Goal: Complete application form: Complete application form

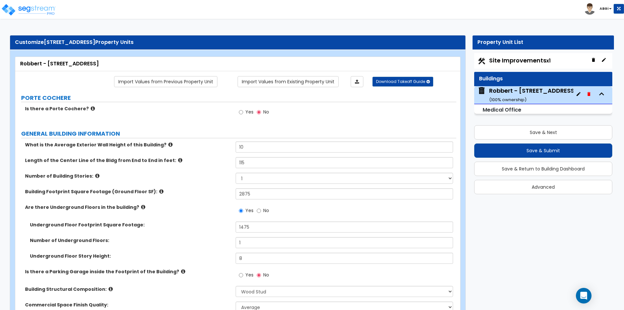
select select "7"
select select "1"
select select "2"
select select "1"
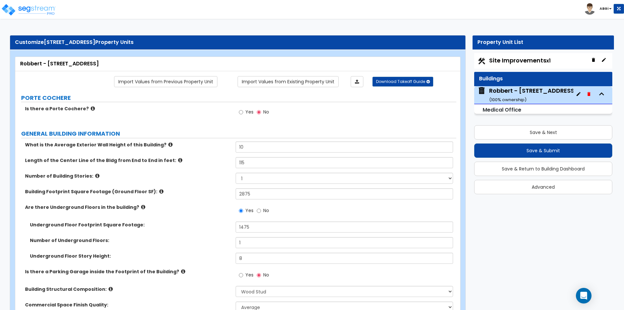
select select "2"
select select "1"
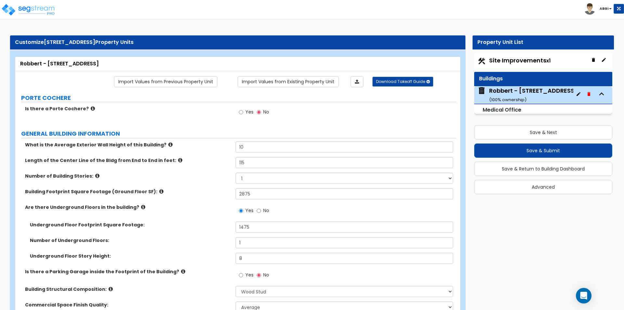
select select "2"
select select "3"
select select "5"
select select "1"
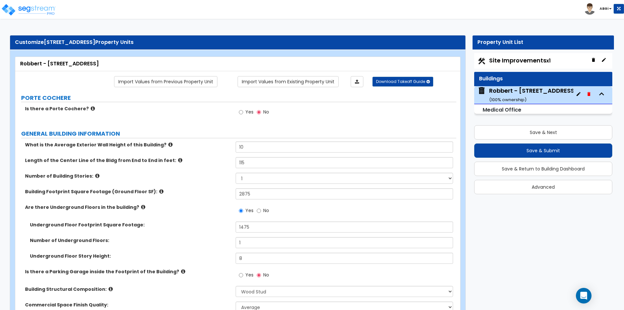
select select "1"
select select "3"
select select "1"
select select "2"
select select "1"
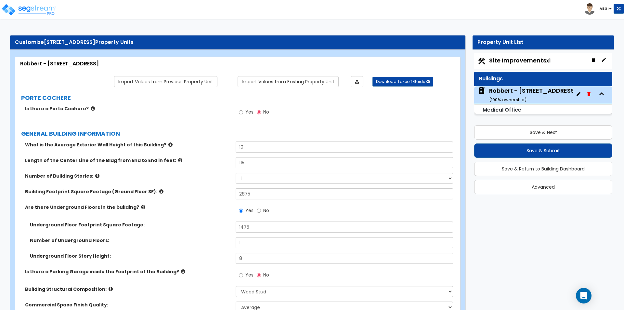
select select "2"
select select "1"
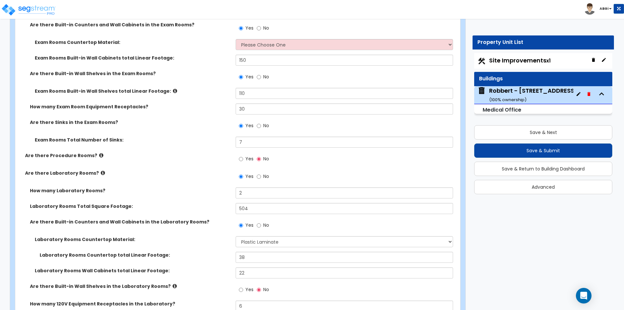
scroll to position [1235, 0]
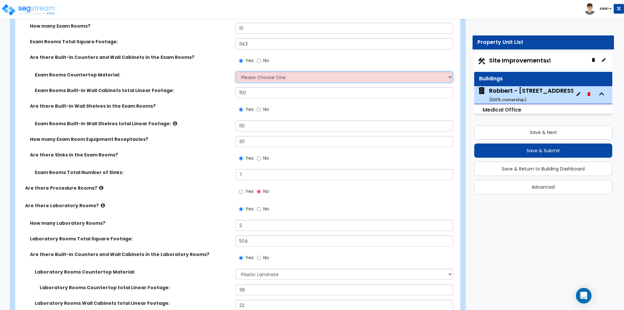
click at [276, 78] on select "Please Choose One Plastic Laminate Solid Surface Stone Quartz Marble Tile Wood …" at bounding box center [344, 77] width 217 height 11
select select "1"
click at [236, 72] on select "Please Choose One Plastic Laminate Solid Surface Stone Quartz Marble Tile Wood …" at bounding box center [344, 77] width 217 height 11
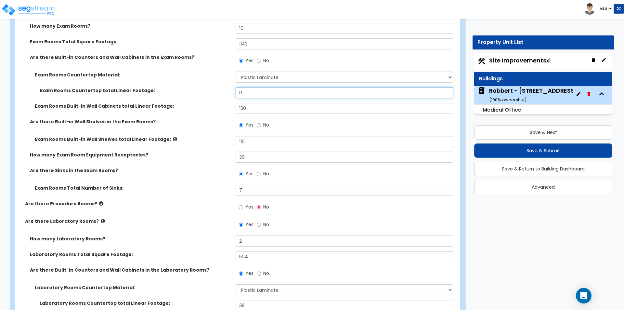
click at [255, 93] on input "0" at bounding box center [344, 92] width 217 height 11
type input "110"
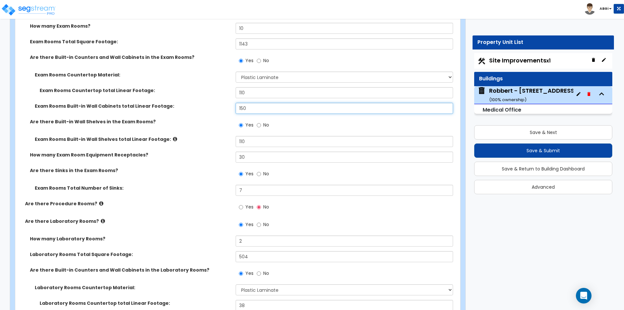
click at [264, 110] on input "150" at bounding box center [344, 108] width 217 height 11
type input "110"
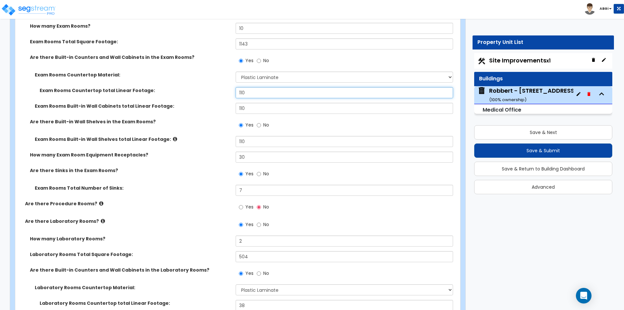
click at [244, 92] on input "110" at bounding box center [344, 92] width 217 height 11
type input "130"
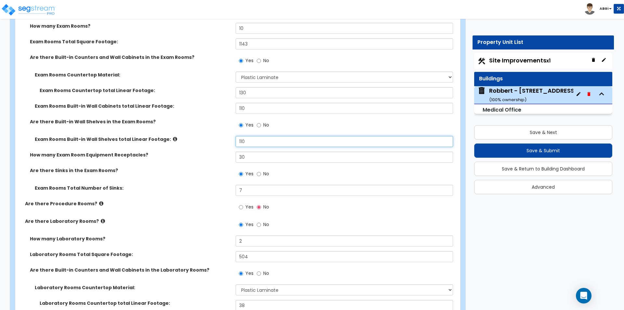
click at [251, 140] on input "110" at bounding box center [344, 141] width 217 height 11
type input "150"
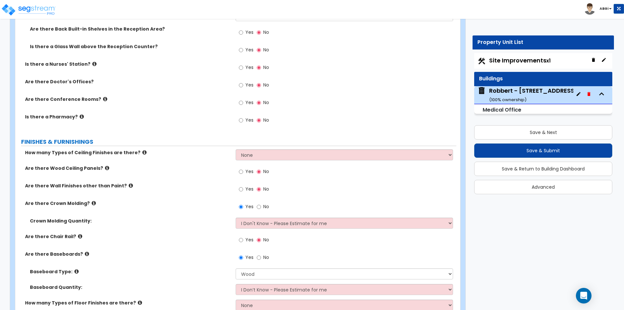
scroll to position [1853, 0]
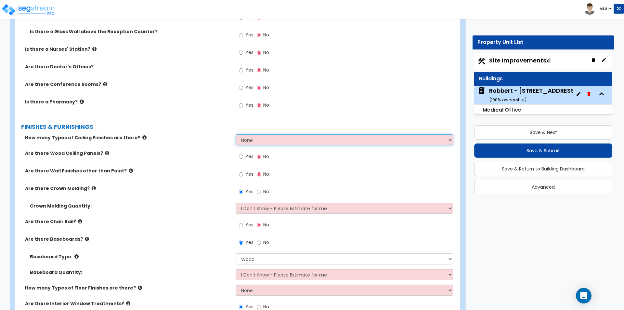
click at [249, 141] on select "None 1 2 3" at bounding box center [344, 139] width 217 height 11
select select "1"
click at [236, 134] on select "None 1 2 3" at bounding box center [344, 139] width 217 height 11
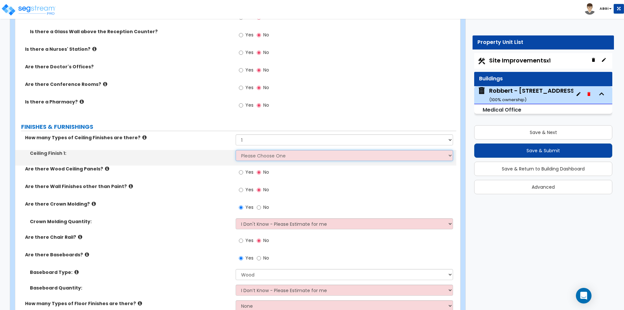
click at [252, 157] on select "Please Choose One Drop Ceiling Open Ceiling Drywall Ceiling" at bounding box center [344, 155] width 217 height 11
select select "3"
click at [236, 150] on select "Please Choose One Drop Ceiling Open Ceiling Drywall Ceiling" at bounding box center [344, 155] width 217 height 11
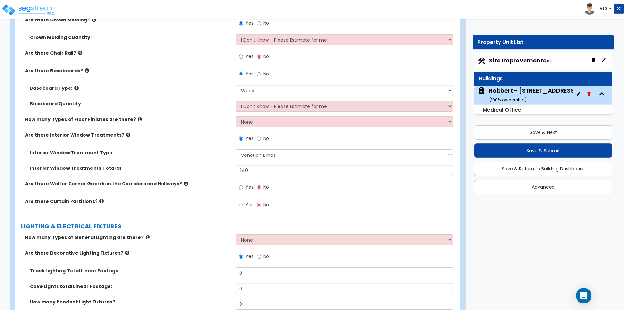
scroll to position [2048, 0]
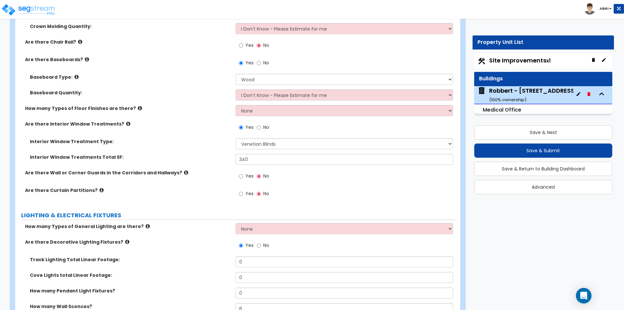
click at [184, 172] on icon at bounding box center [186, 172] width 4 height 5
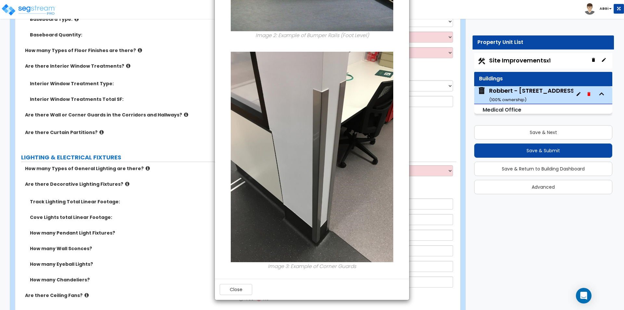
scroll to position [2113, 0]
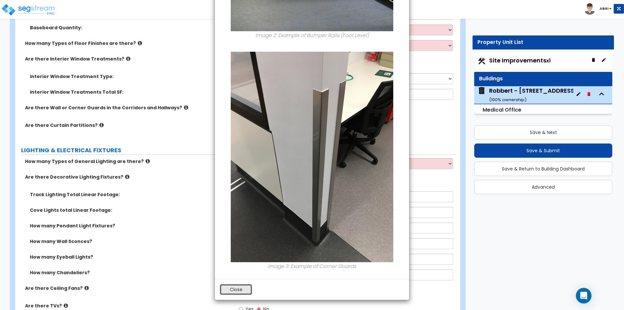
click at [237, 292] on button "Close" at bounding box center [236, 289] width 33 height 11
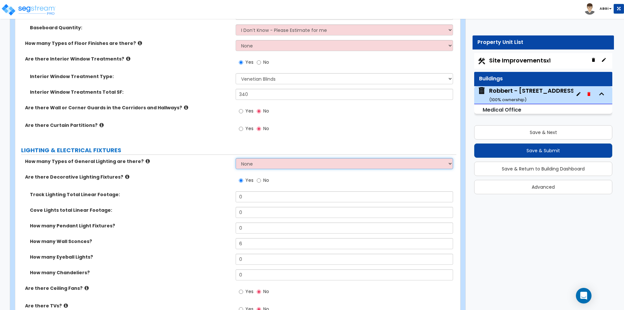
click at [263, 161] on select "None 1 2 3" at bounding box center [344, 163] width 217 height 11
select select "2"
click at [236, 158] on select "None 1 2 3" at bounding box center [344, 163] width 217 height 11
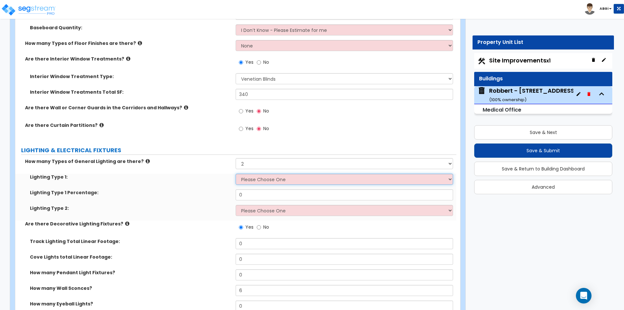
click at [262, 181] on select "Please Choose One LED Surface-Mounted LED Recessed Fluorescent Surface-Mounted …" at bounding box center [344, 179] width 217 height 11
select select "5"
click at [236, 174] on select "Please Choose One LED Surface-Mounted LED Recessed Fluorescent Surface-Mounted …" at bounding box center [344, 179] width 217 height 11
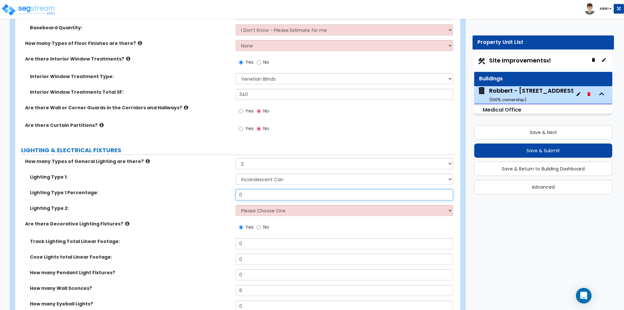
click at [249, 197] on input "0" at bounding box center [344, 194] width 217 height 11
type input "50"
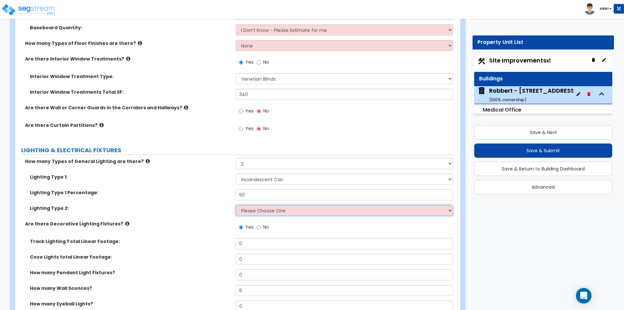
click at [280, 210] on select "Please Choose One LED Surface-Mounted LED Recessed Fluorescent Surface-Mounted …" at bounding box center [344, 210] width 217 height 11
select select "3"
click at [236, 205] on select "Please Choose One LED Surface-Mounted LED Recessed Fluorescent Surface-Mounted …" at bounding box center [344, 210] width 217 height 11
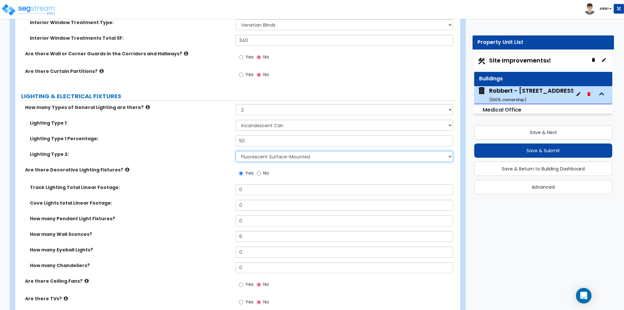
scroll to position [2178, 0]
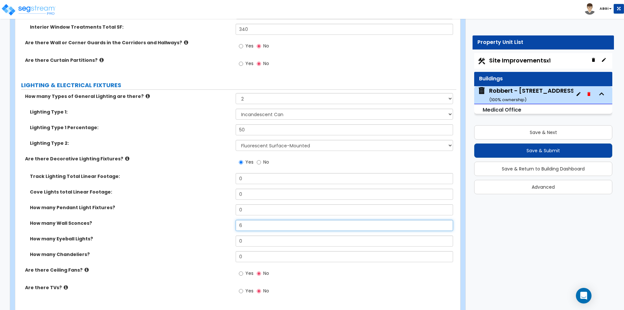
click at [246, 227] on input "6" at bounding box center [344, 225] width 217 height 11
type input "10"
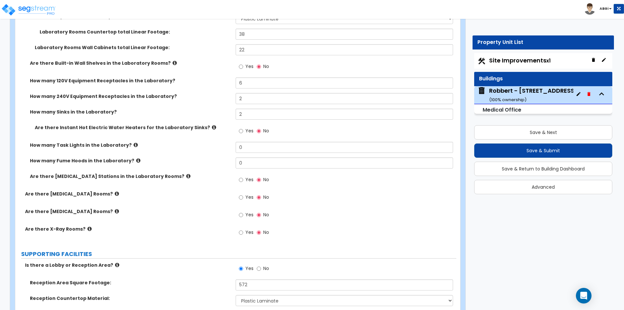
scroll to position [1495, 0]
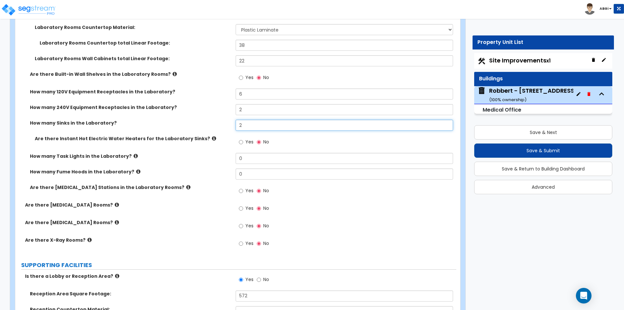
click at [246, 127] on input "2" at bounding box center [344, 125] width 217 height 11
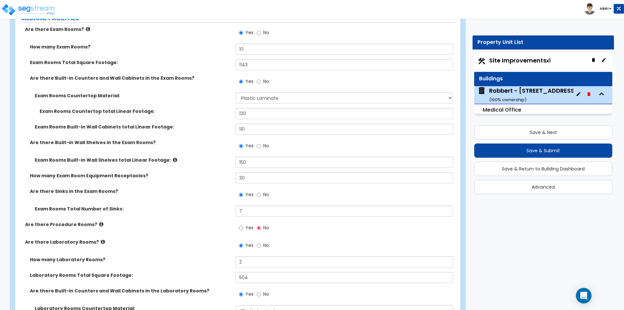
scroll to position [1203, 0]
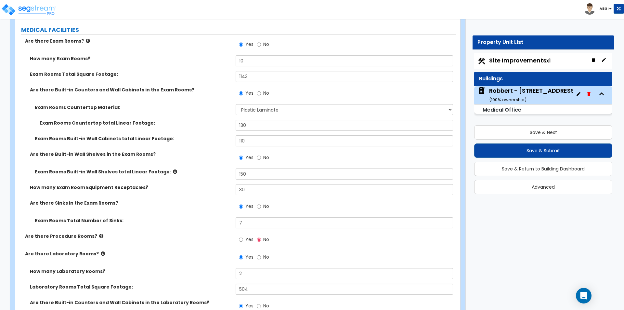
type input "3"
click at [250, 128] on input "130" at bounding box center [344, 125] width 217 height 11
type input "140"
click at [256, 138] on input "110" at bounding box center [344, 140] width 217 height 11
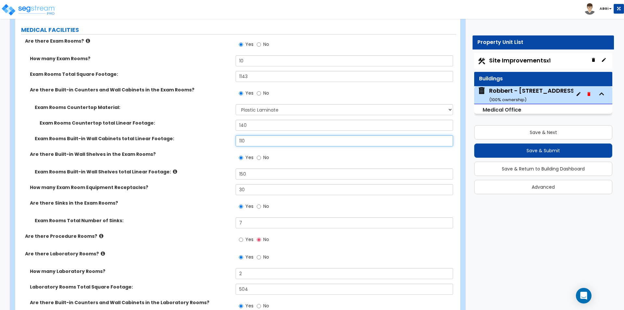
click at [256, 138] on input "110" at bounding box center [344, 140] width 217 height 11
type input "124"
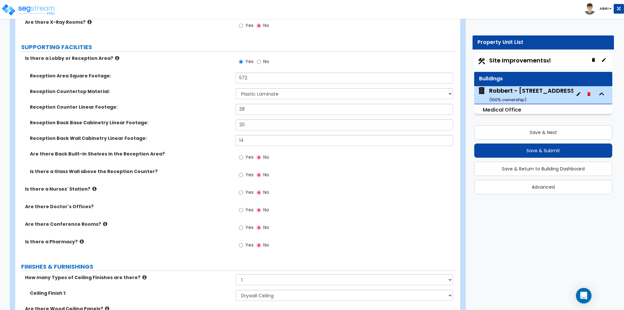
scroll to position [1723, 0]
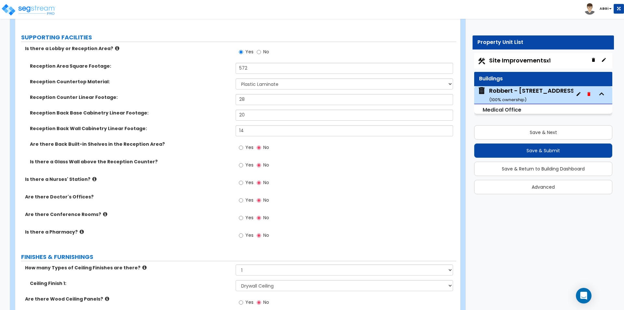
click at [92, 178] on icon at bounding box center [94, 179] width 4 height 5
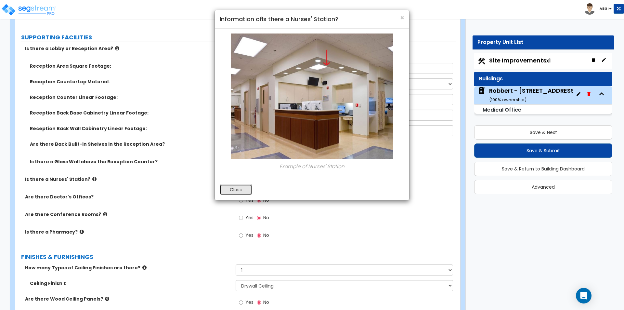
click at [227, 186] on button "Close" at bounding box center [236, 189] width 33 height 11
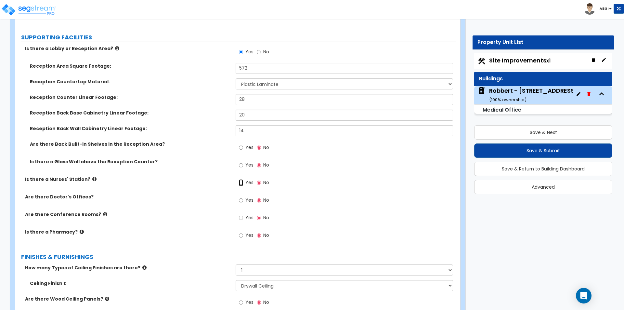
click at [240, 183] on input "Yes" at bounding box center [241, 182] width 4 height 7
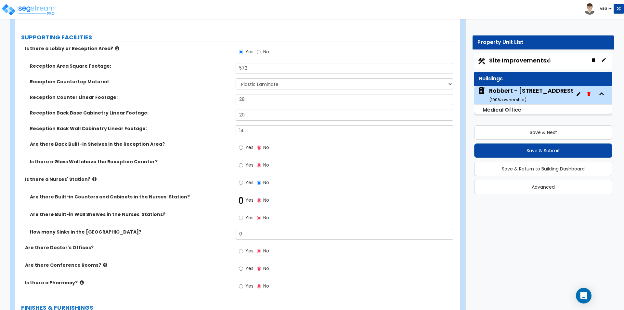
click at [240, 199] on input "Yes" at bounding box center [241, 200] width 4 height 7
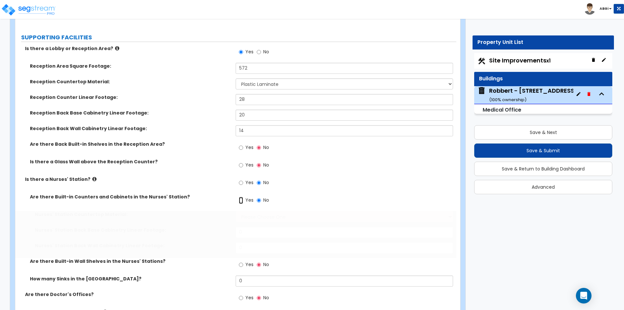
radio input "true"
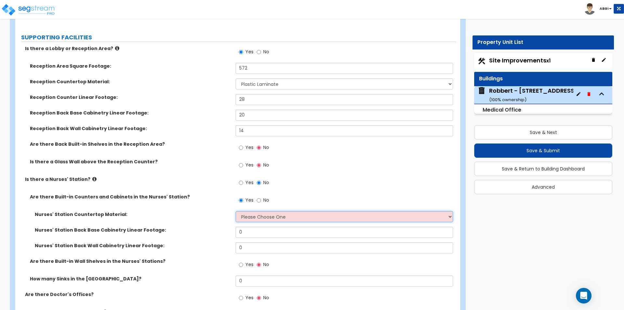
click at [250, 216] on select "Please Choose One Plastic Laminate Solid Surface Stone Quartz Marble Tile Wood …" at bounding box center [344, 216] width 217 height 11
select select "1"
click at [236, 211] on select "Please Choose One Plastic Laminate Solid Surface Stone Quartz Marble Tile Wood …" at bounding box center [344, 216] width 217 height 11
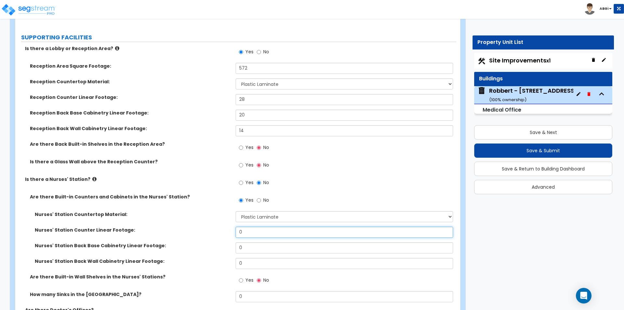
click at [256, 235] on input "0" at bounding box center [344, 232] width 217 height 11
type input "28"
click at [248, 245] on input "0" at bounding box center [344, 247] width 217 height 11
type input "28"
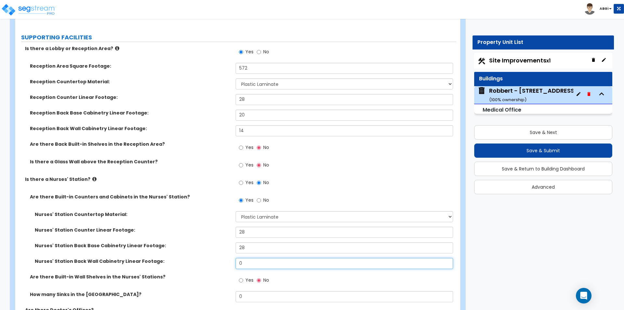
click at [249, 264] on input "0" at bounding box center [344, 263] width 217 height 11
type input "28"
click at [251, 231] on input "28" at bounding box center [344, 232] width 217 height 11
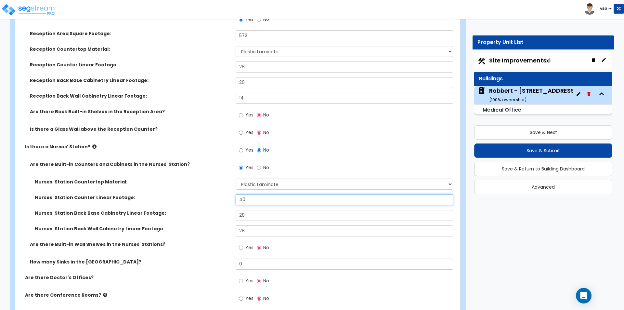
scroll to position [1788, 0]
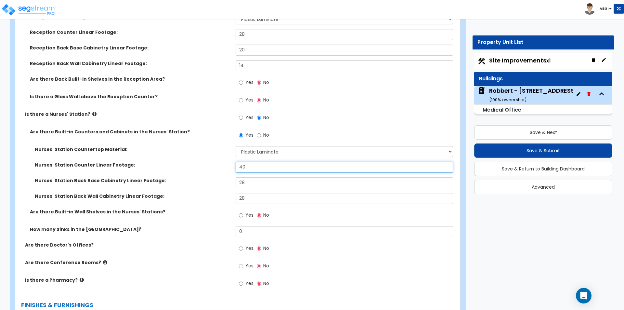
click at [258, 167] on input "40" at bounding box center [344, 167] width 217 height 11
type input "48"
click at [251, 187] on input "28" at bounding box center [344, 182] width 217 height 11
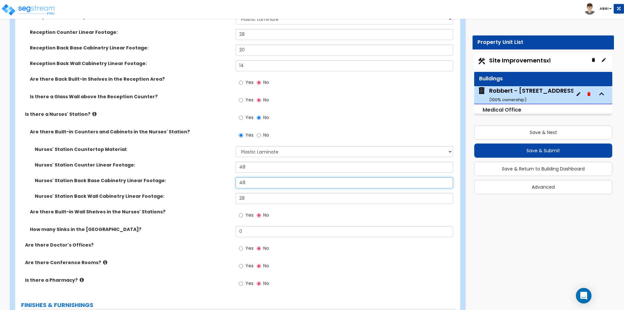
type input "48"
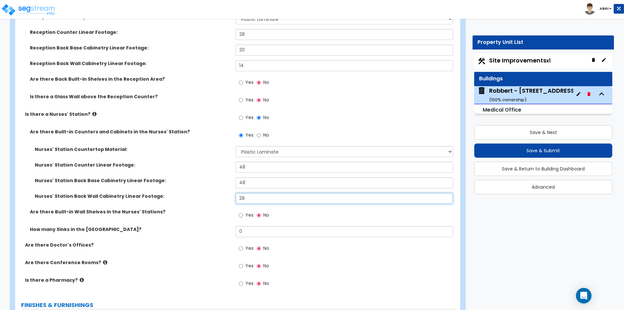
click at [251, 200] on input "28" at bounding box center [344, 198] width 217 height 11
type input "36"
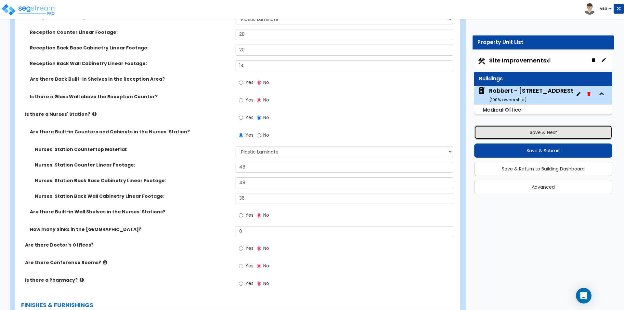
drag, startPoint x: 528, startPoint y: 131, endPoint x: 515, endPoint y: 132, distance: 13.1
click at [527, 132] on button "Save & Next" at bounding box center [543, 132] width 138 height 14
select select "2"
select select "1"
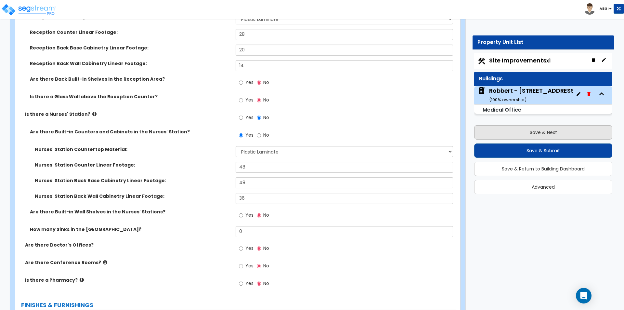
select select "2"
select select "1"
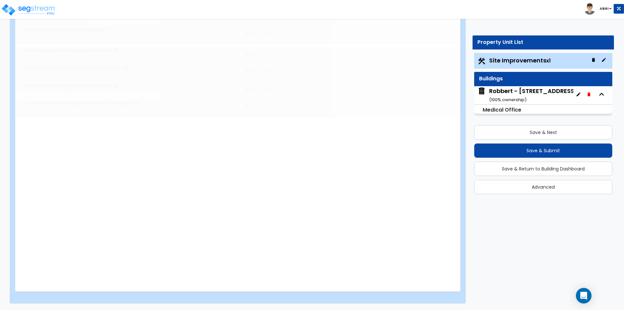
scroll to position [0, 0]
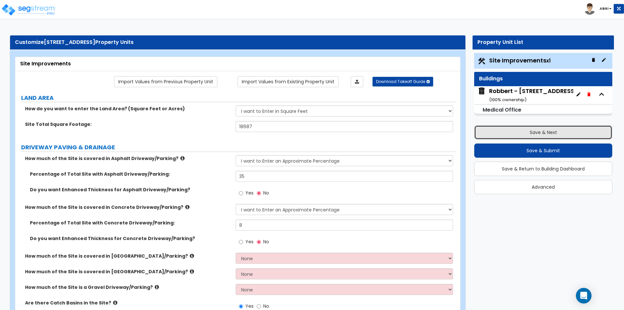
click at [525, 135] on button "Save & Next" at bounding box center [543, 132] width 138 height 14
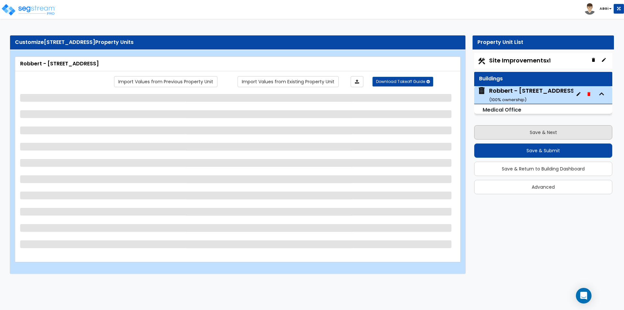
select select "2"
select select "1"
select select "2"
select select "1"
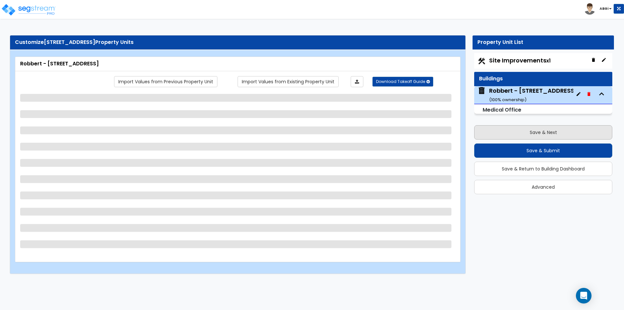
select select "1"
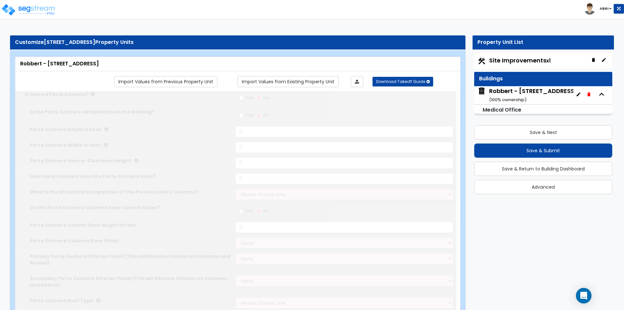
type input "10"
type input "115"
type input "2875"
radio input "true"
type input "1475"
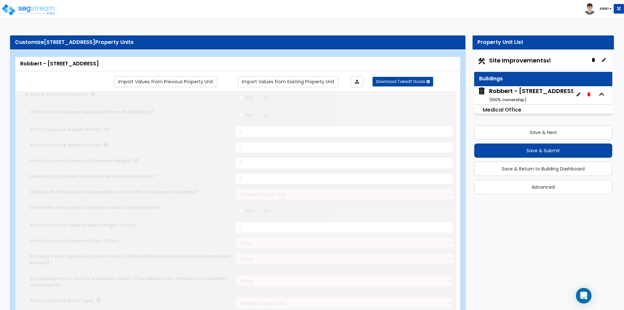
type input "1"
type input "8"
select select "7"
select select "1"
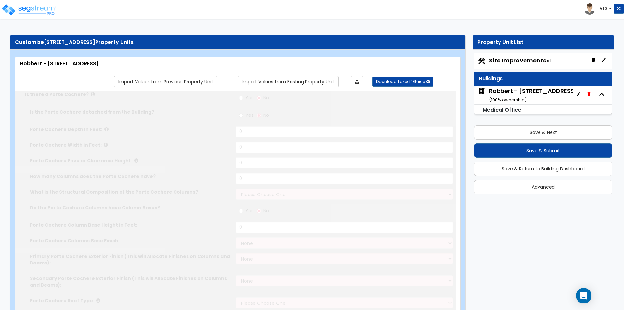
select select "2"
select select "1"
select select "2"
select select "1"
radio input "true"
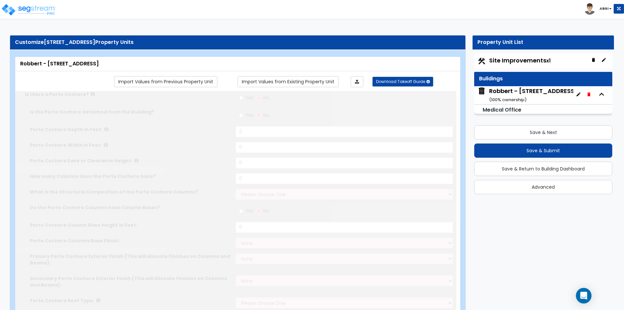
type input "4"
radio input "true"
type input "35"
select select "1"
type input "35"
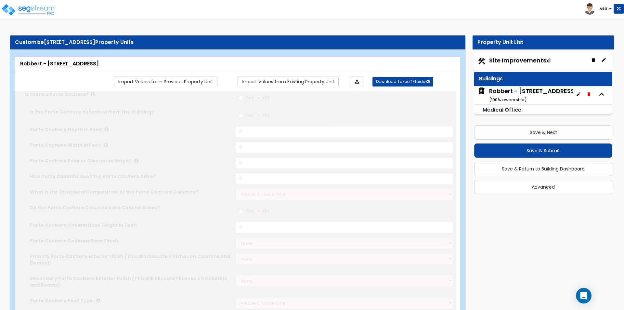
select select "1"
select select "2"
radio input "true"
type input "1"
radio input "true"
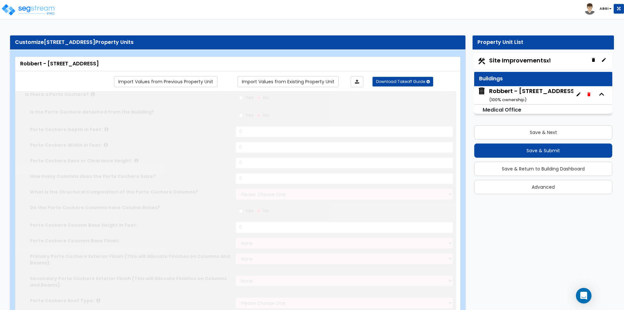
type input "2"
type input "1"
select select "3"
select select "5"
radio input "true"
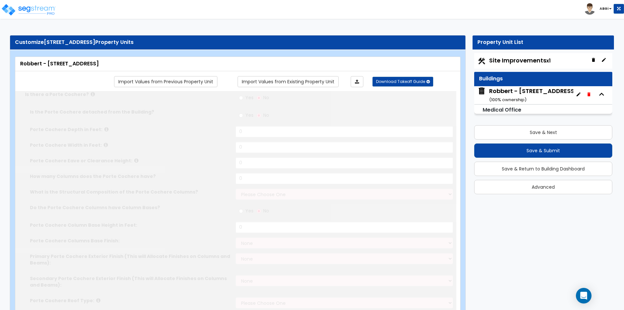
type input "10"
type input "1143"
radio input "true"
select select "1"
type input "140"
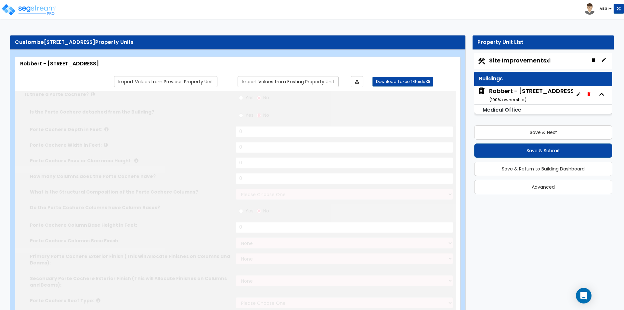
type input "124"
radio input "true"
type input "150"
type input "30"
radio input "true"
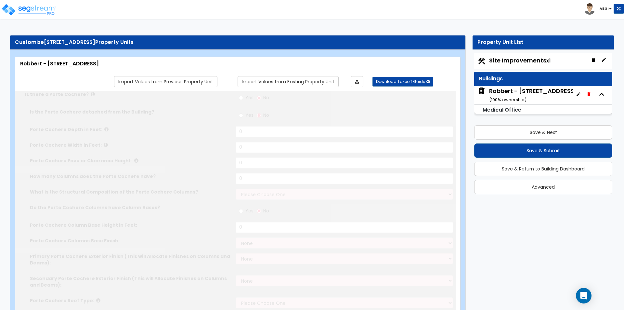
type input "7"
radio input "true"
type input "2"
type input "504"
radio input "true"
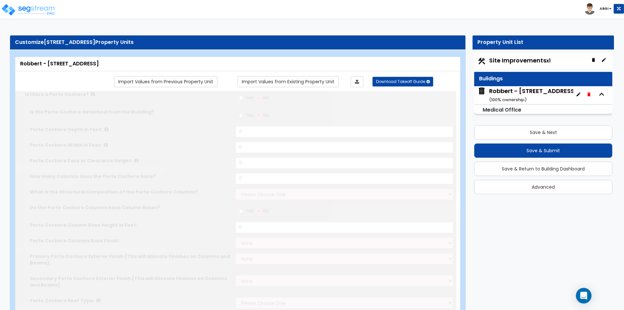
select select "1"
type input "38"
type input "22"
type input "6"
type input "2"
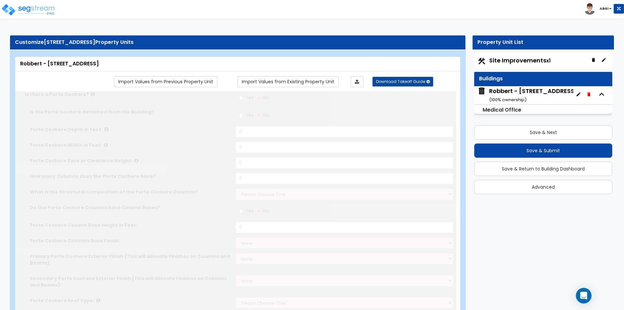
type input "3"
radio input "true"
type input "572"
select select "1"
type input "28"
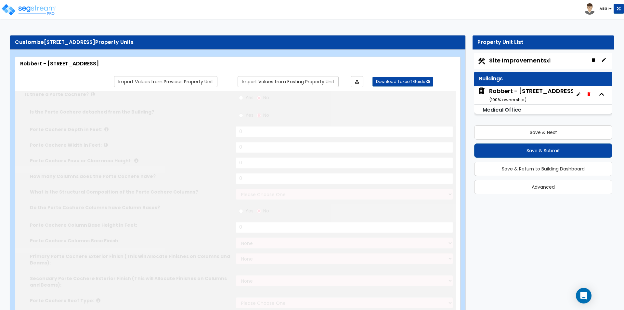
type input "20"
type input "14"
radio input "true"
select select "1"
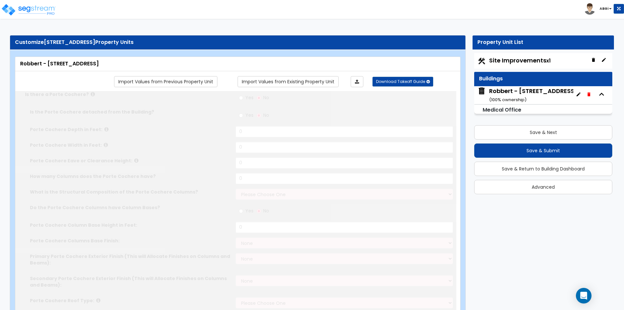
type input "48"
type input "36"
select select "1"
select select "3"
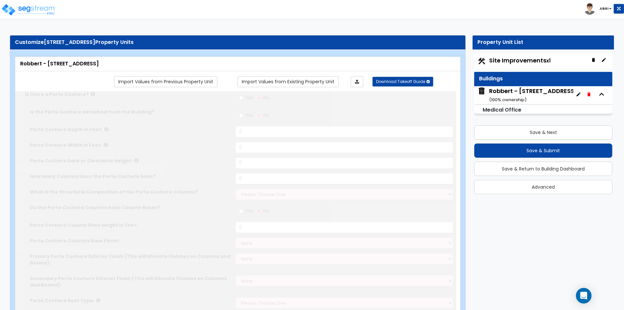
radio input "true"
select select "1"
radio input "true"
select select "3"
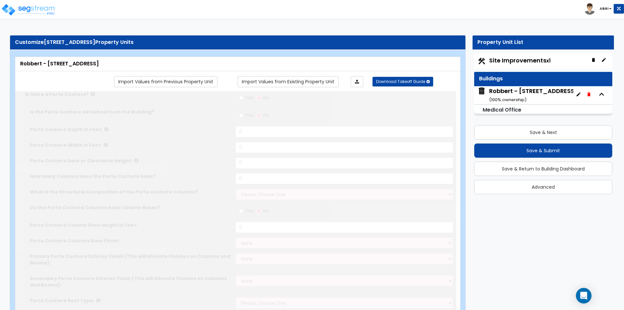
type input "340"
select select "2"
select select "5"
type input "50"
select select "3"
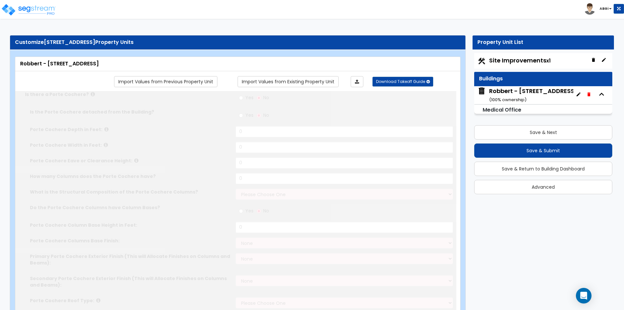
radio input "true"
type input "10"
radio input "true"
type input "4"
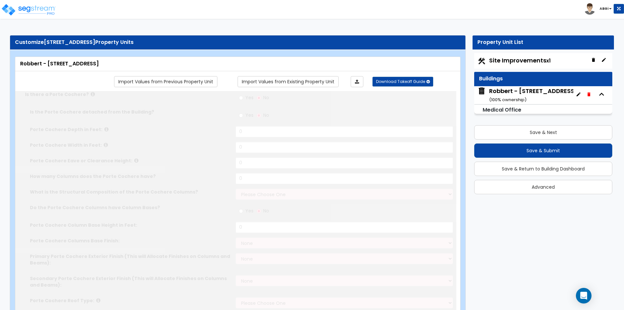
select select "1"
type input "1"
select select "2"
radio input "true"
type input "1"
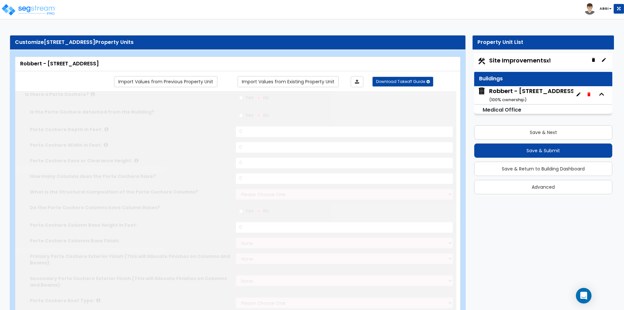
type input "460"
select select "1"
type input "10"
type input "6"
type input "1"
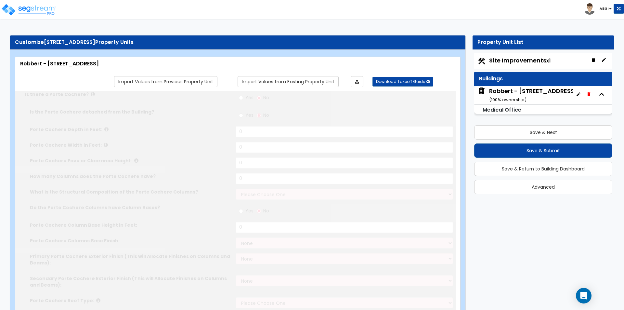
select select "2"
select select "1"
type input "1"
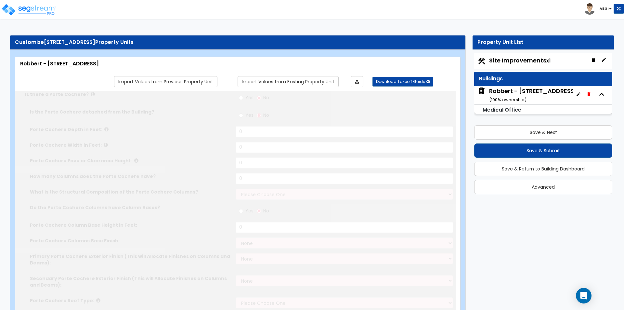
type input "1"
radio input "true"
type input "1"
radio input "true"
type input "1"
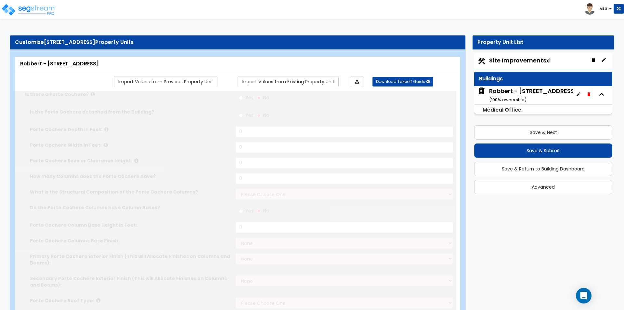
select select "1"
